Goal: Navigation & Orientation: Find specific page/section

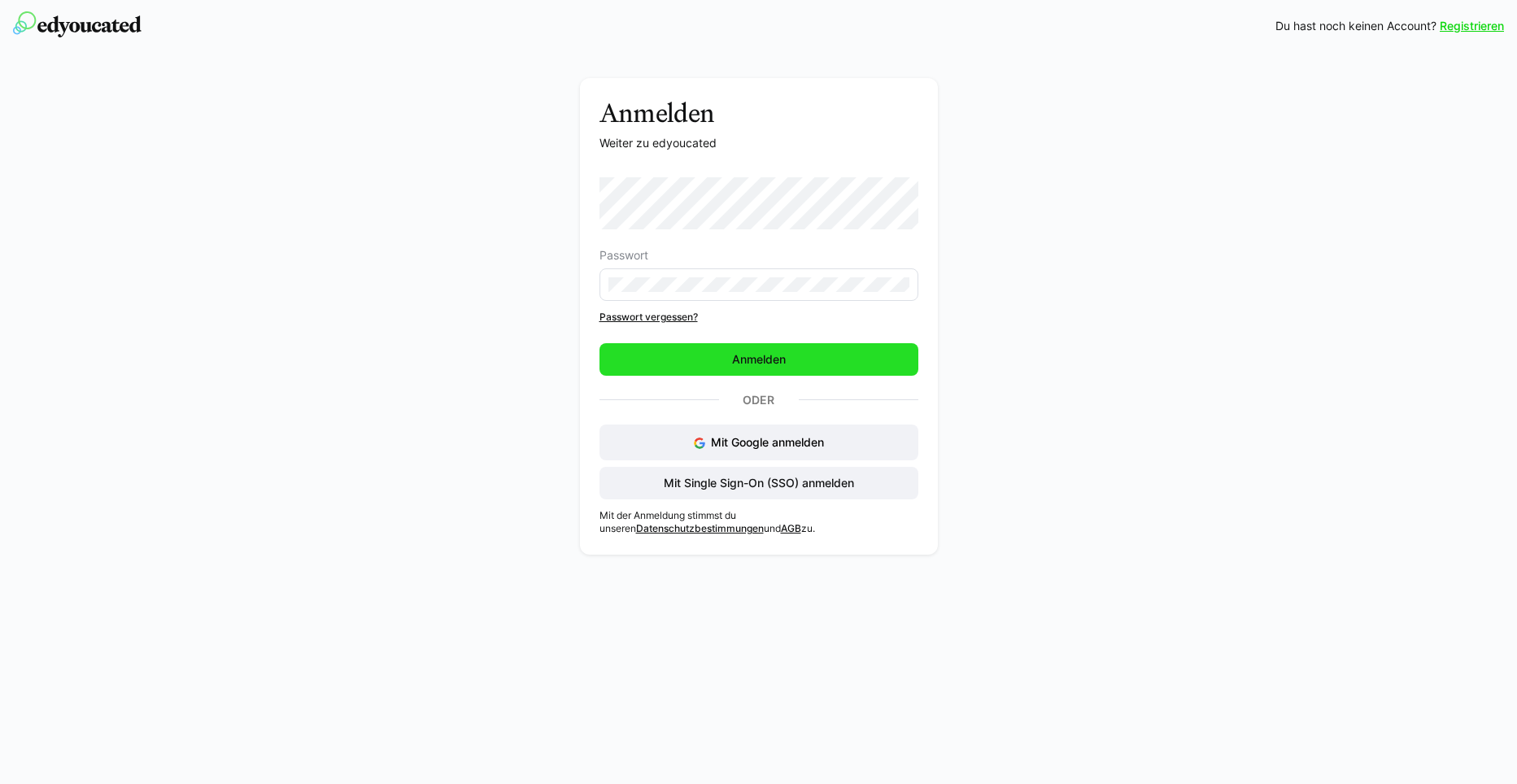
click at [777, 357] on span "Anmelden" at bounding box center [758, 359] width 58 height 16
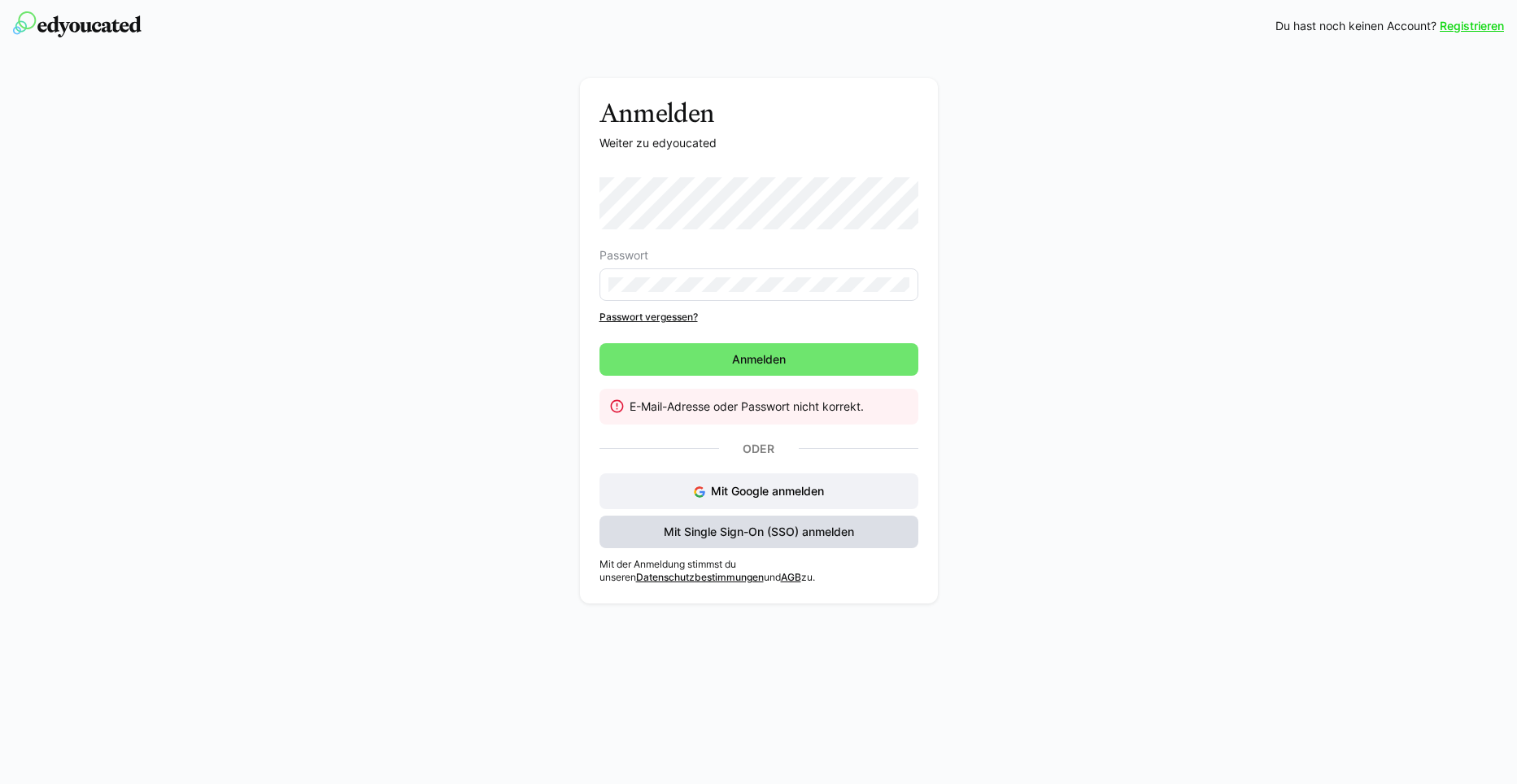
click at [784, 527] on span "Mit Single Sign-On (SSO) anmelden" at bounding box center [759, 531] width 195 height 16
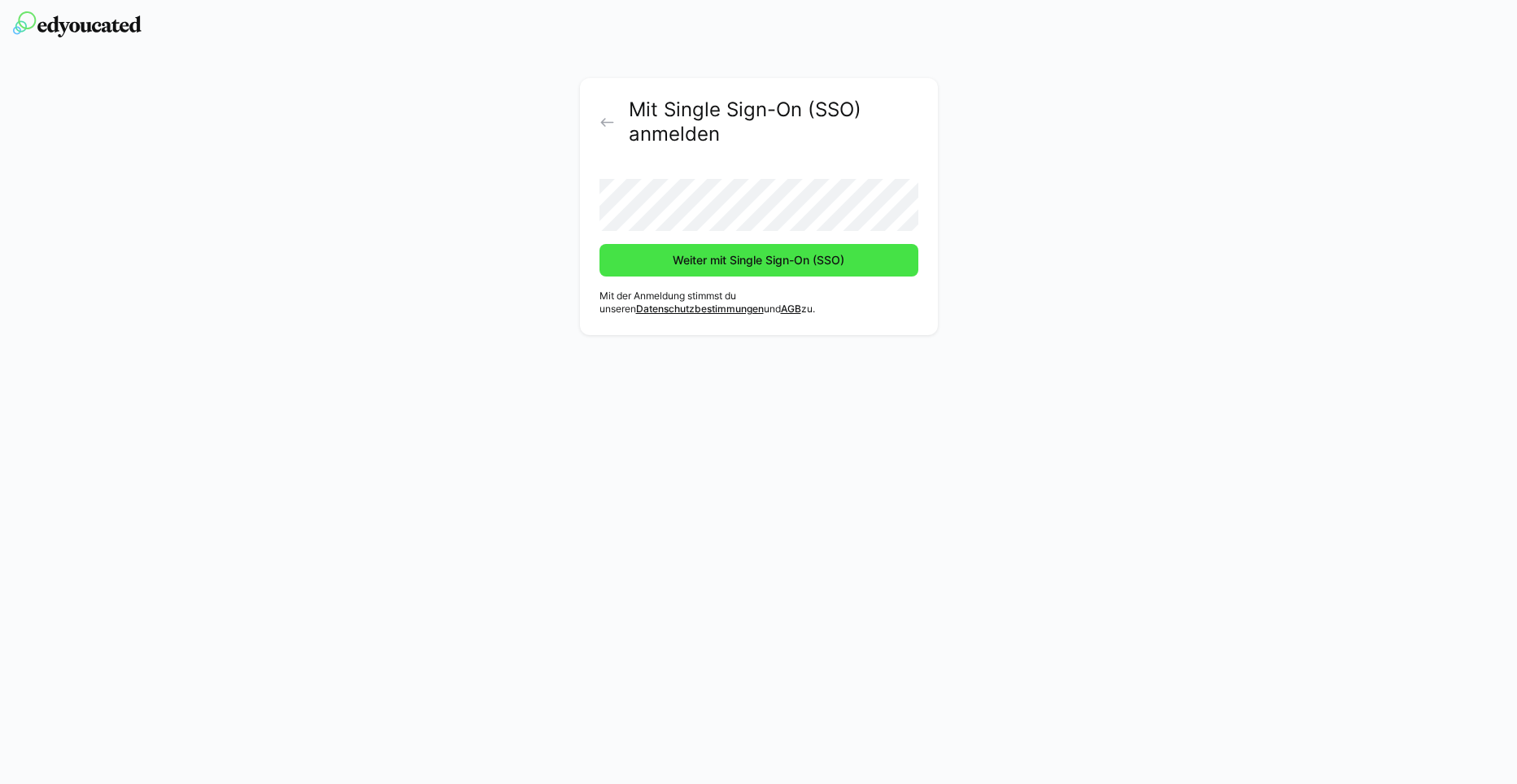
click at [720, 259] on span "Weiter mit Single Sign-On (SSO)" at bounding box center [758, 260] width 177 height 16
click at [719, 255] on span "Weiter mit Single Sign-On (SSO)" at bounding box center [758, 260] width 177 height 16
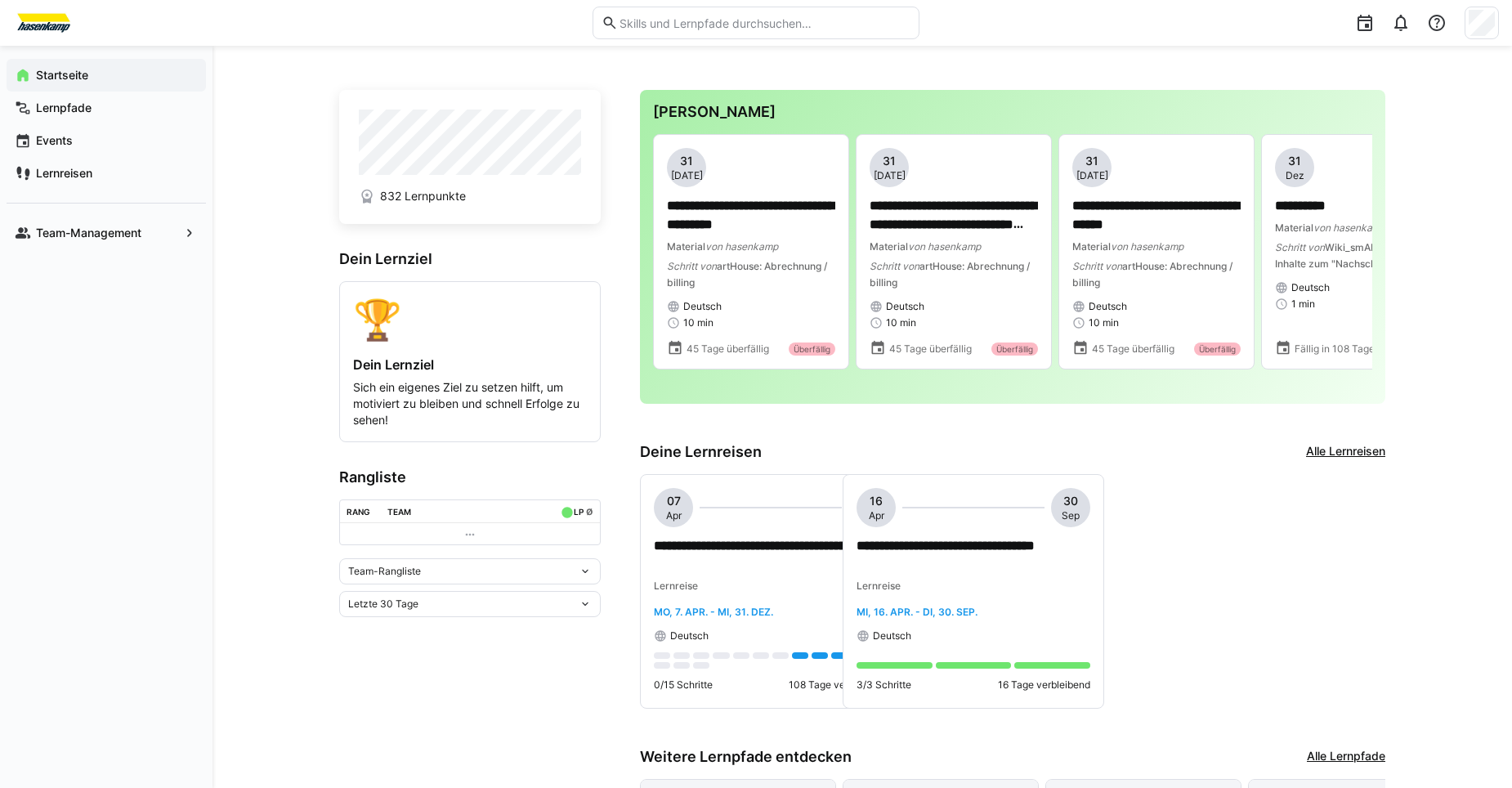
drag, startPoint x: 603, startPoint y: 192, endPoint x: 543, endPoint y: 193, distance: 60.0
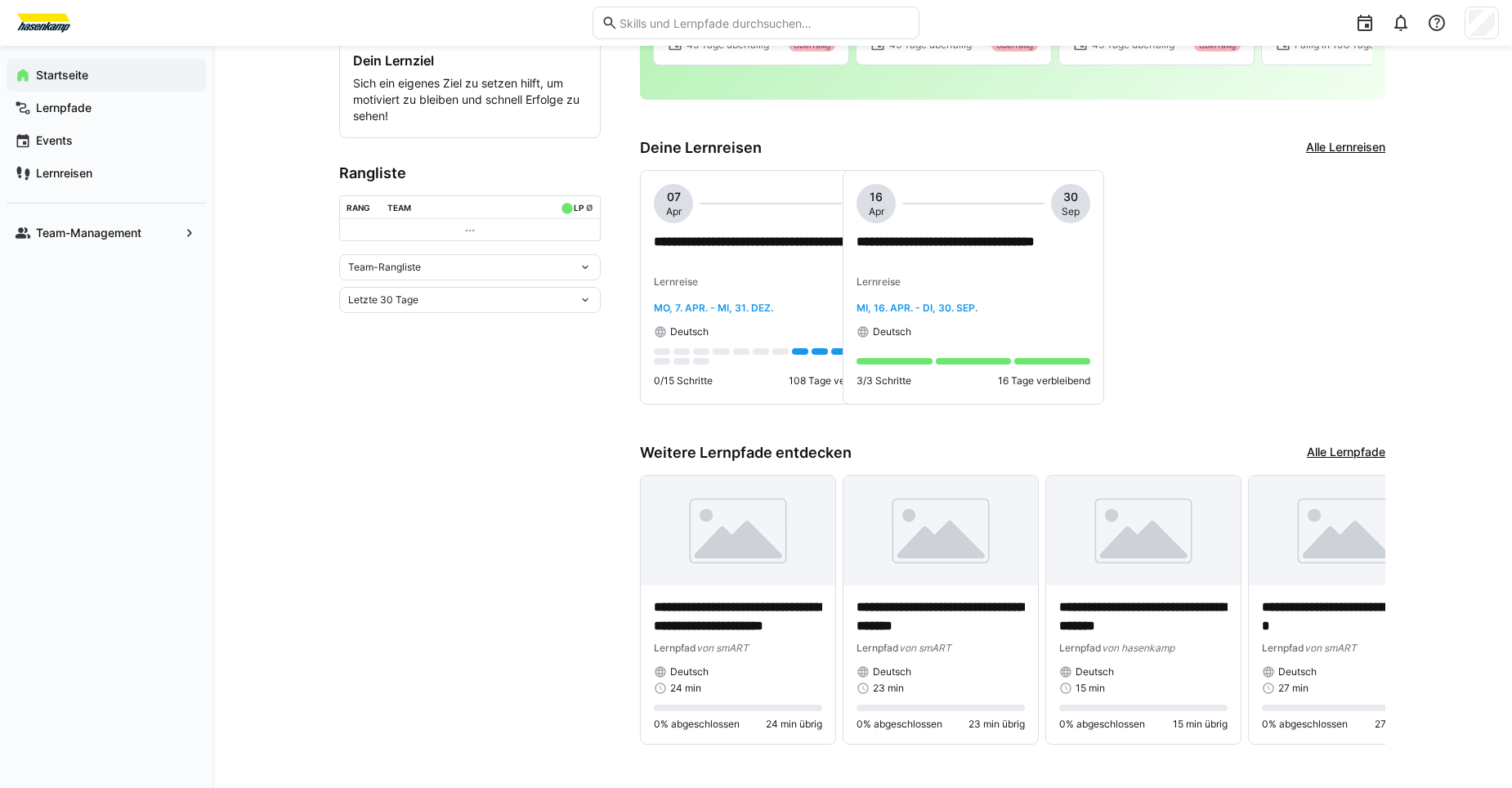
scroll to position [321, 0]
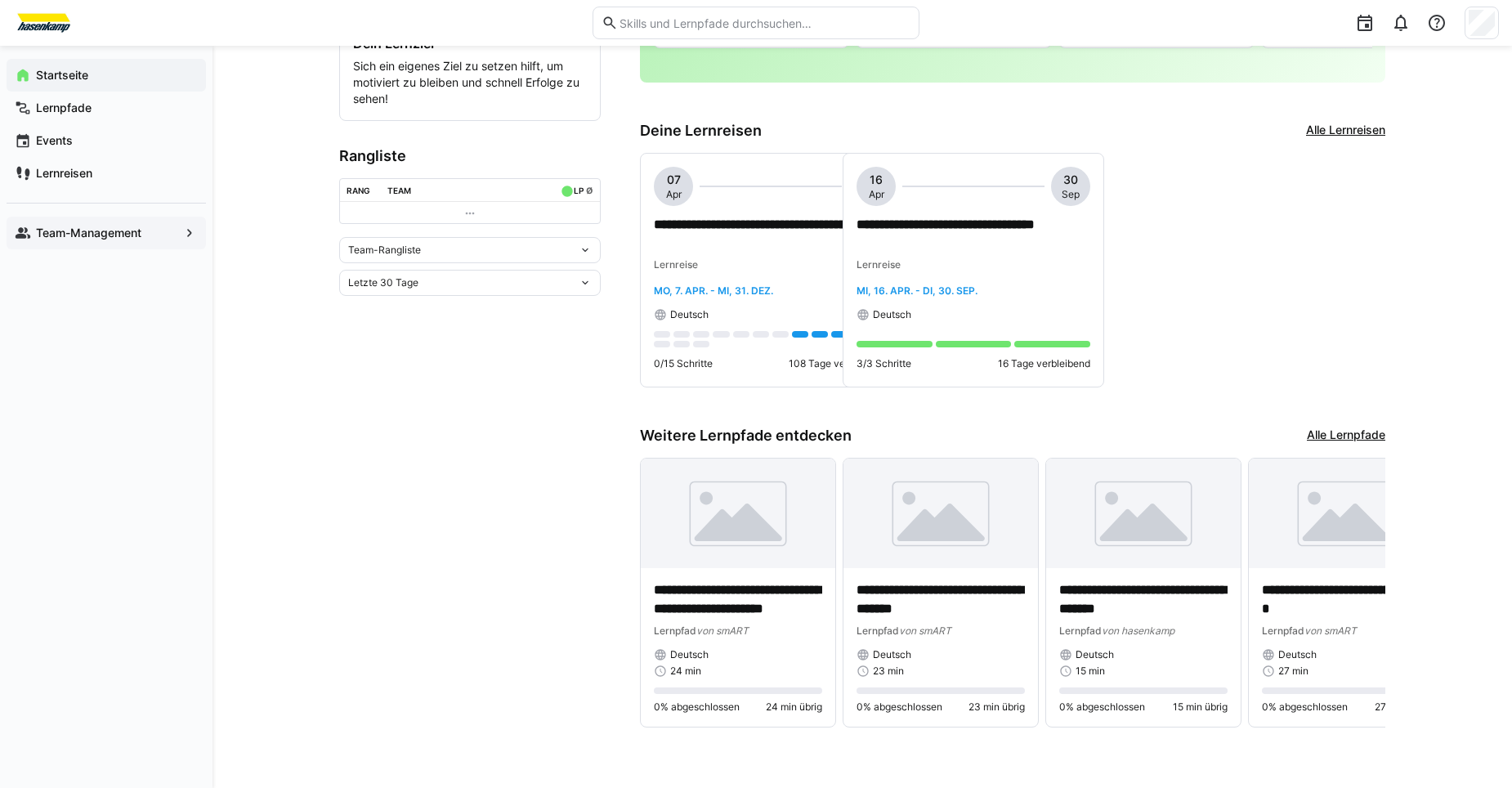
click at [187, 229] on eds-icon at bounding box center [189, 232] width 16 height 16
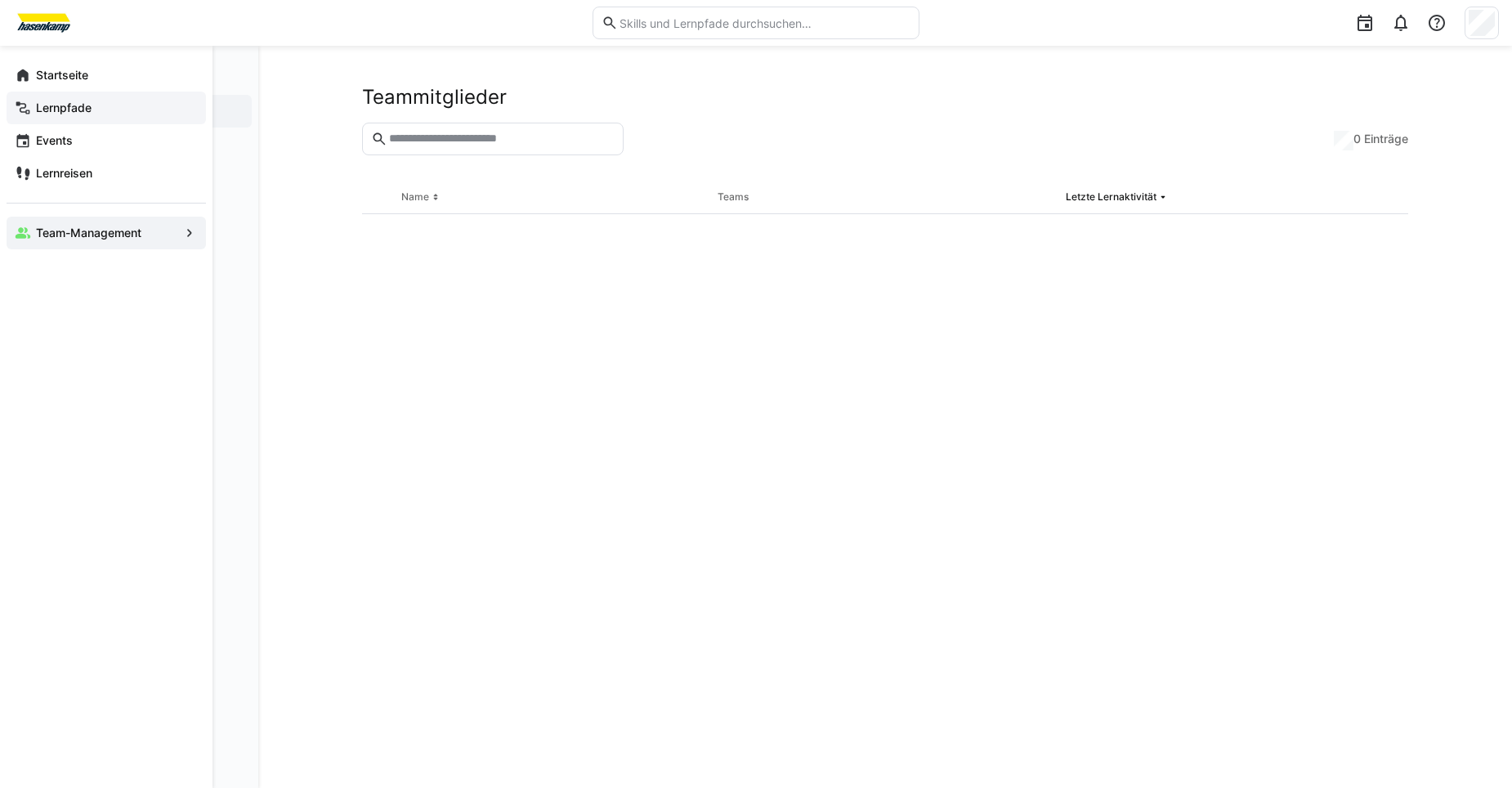
click at [0, 0] on app-navigation-label "Lernpfade" at bounding box center [0, 0] width 0 height 0
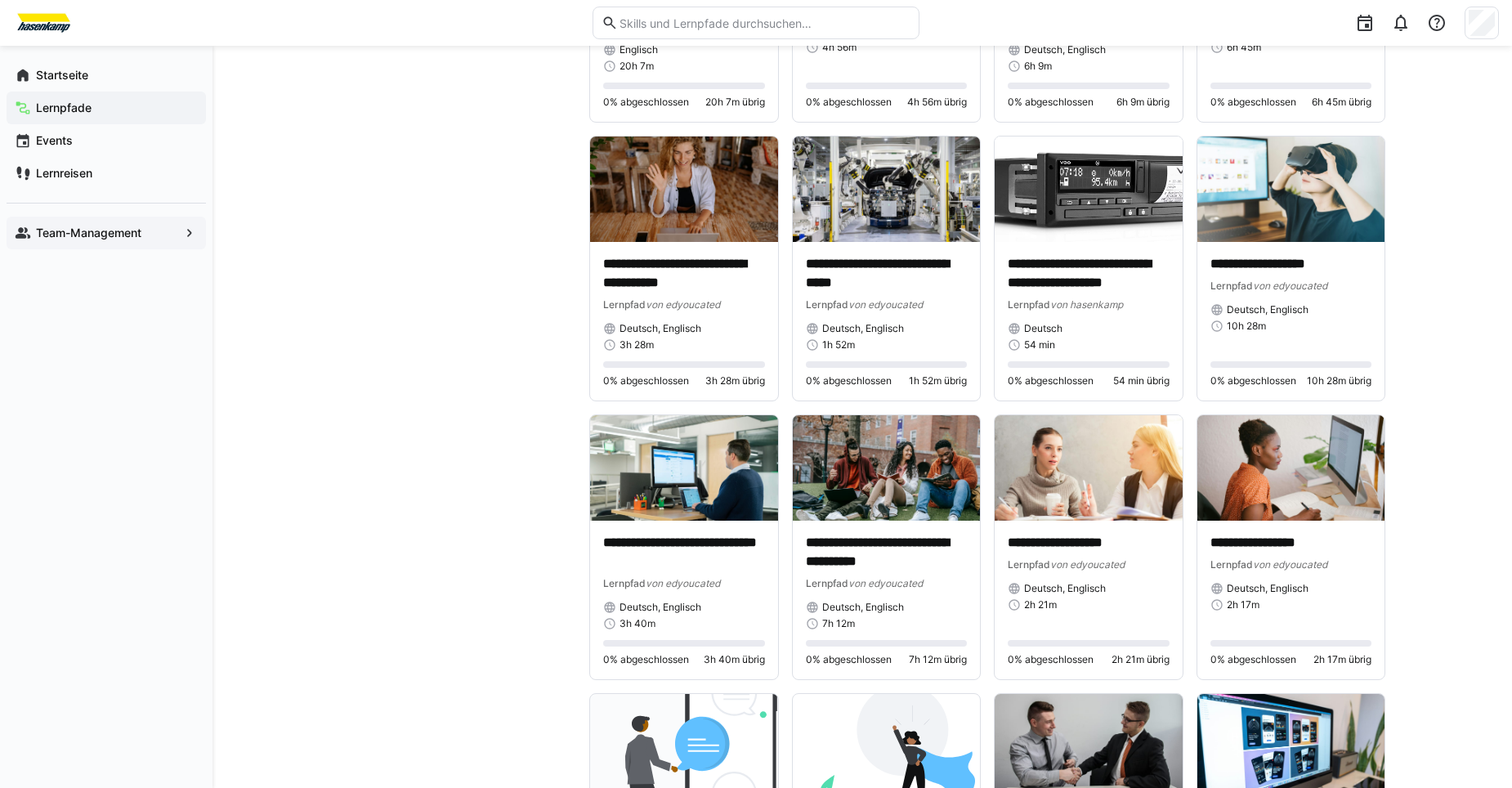
scroll to position [1063, 0]
